Goal: Obtain resource: Download file/media

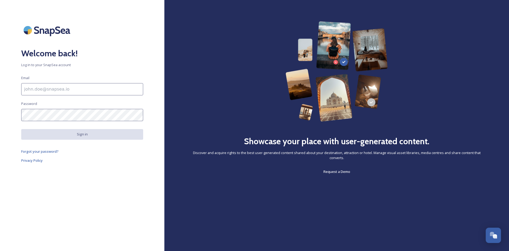
click at [53, 88] on input at bounding box center [82, 89] width 122 height 12
paste input "[EMAIL_ADDRESS][DOMAIN_NAME]"
type input "[EMAIL_ADDRESS][DOMAIN_NAME]"
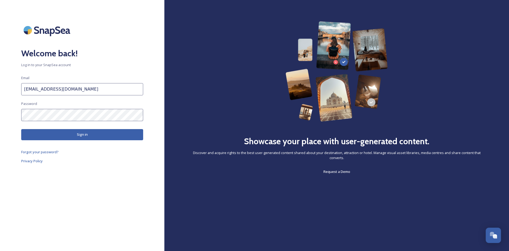
click at [38, 136] on button "Sign in" at bounding box center [82, 134] width 122 height 11
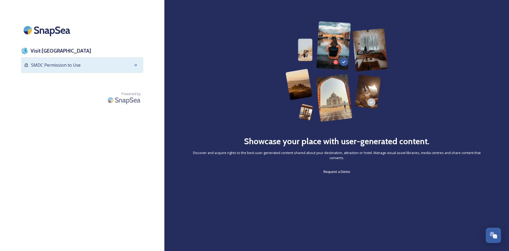
click at [138, 63] on div at bounding box center [136, 65] width 10 height 10
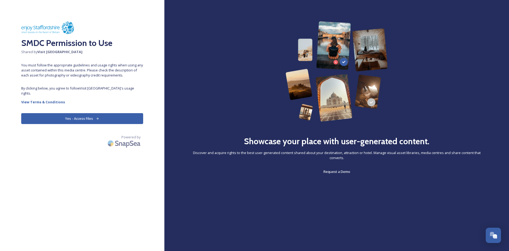
click at [85, 113] on button "Yes - Access Files" at bounding box center [82, 118] width 122 height 11
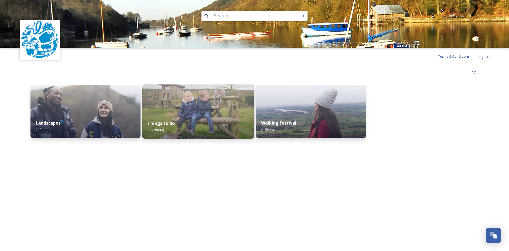
click at [175, 110] on img at bounding box center [198, 111] width 112 height 54
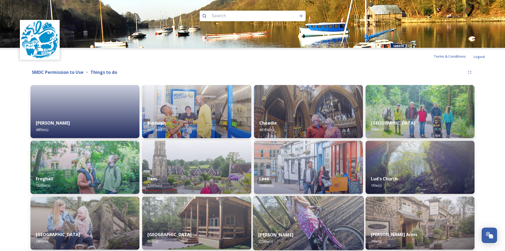
click at [313, 211] on img at bounding box center [308, 223] width 111 height 54
click at [284, 220] on img at bounding box center [308, 223] width 111 height 54
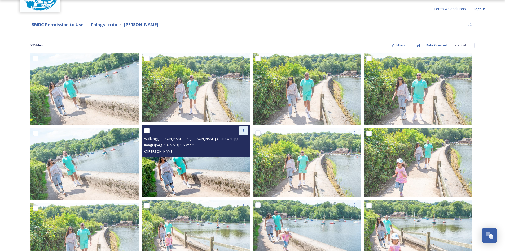
scroll to position [53, 0]
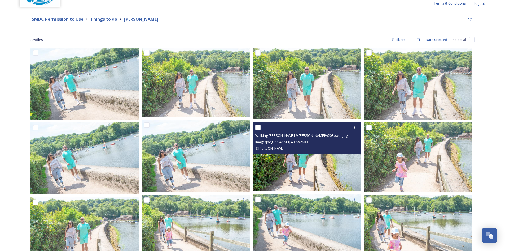
click at [307, 167] on img at bounding box center [307, 156] width 108 height 69
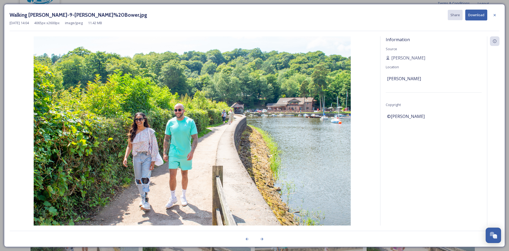
click at [481, 15] on button "Download" at bounding box center [477, 15] width 22 height 11
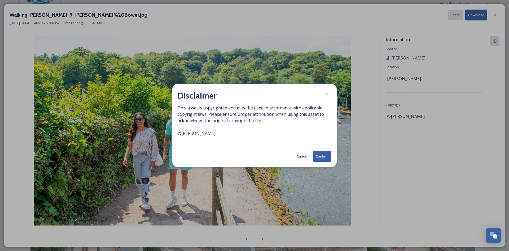
click at [322, 154] on button "Confirm" at bounding box center [322, 156] width 19 height 11
